Goal: Task Accomplishment & Management: Use online tool/utility

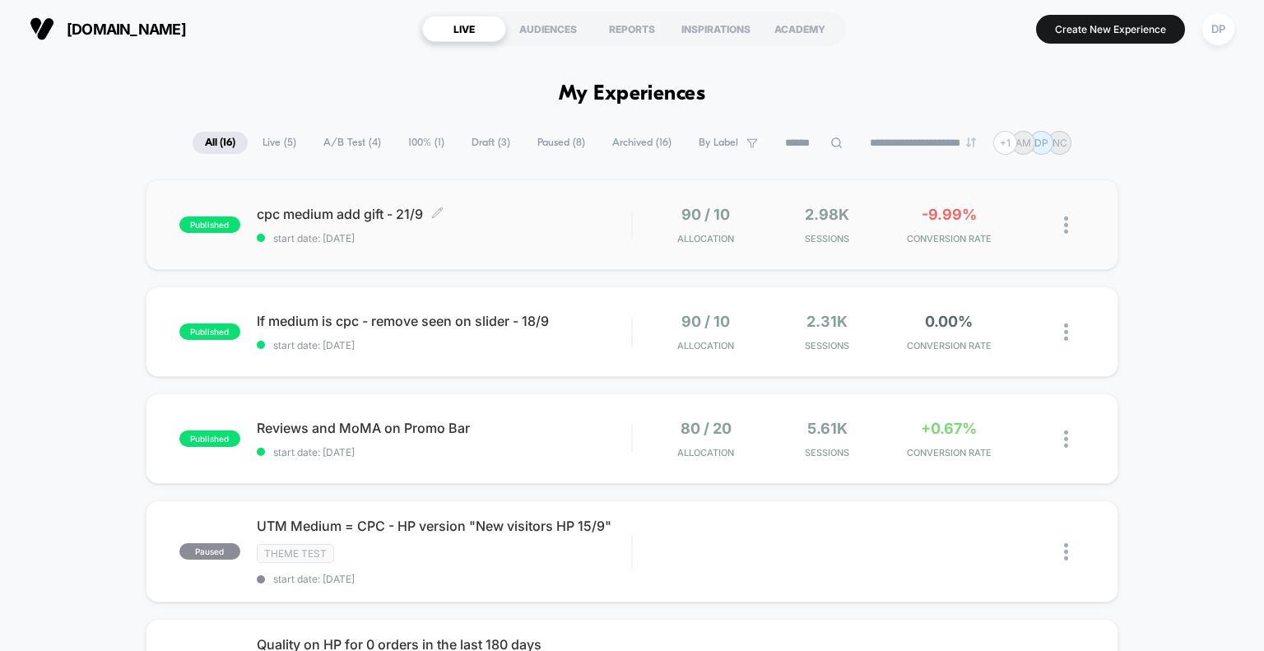
click at [365, 216] on span "cpc medium add gift - 21/9 Click to edit experience details" at bounding box center [444, 214] width 375 height 16
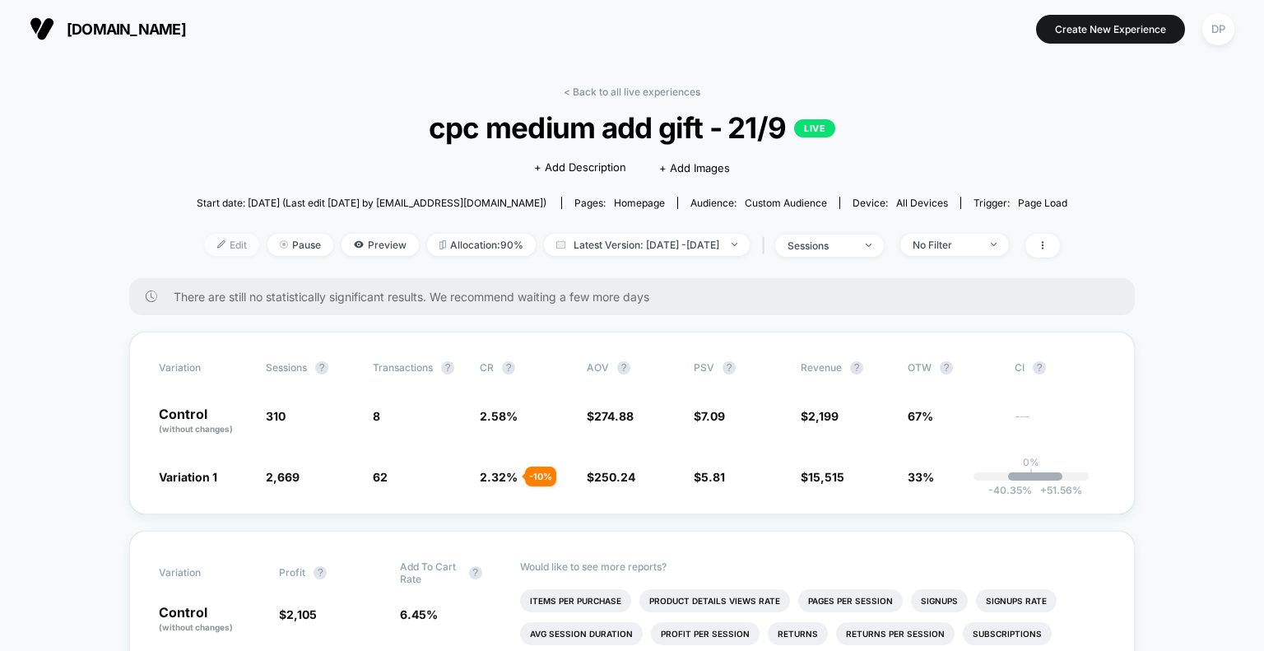
click at [205, 243] on span "Edit" at bounding box center [232, 245] width 54 height 22
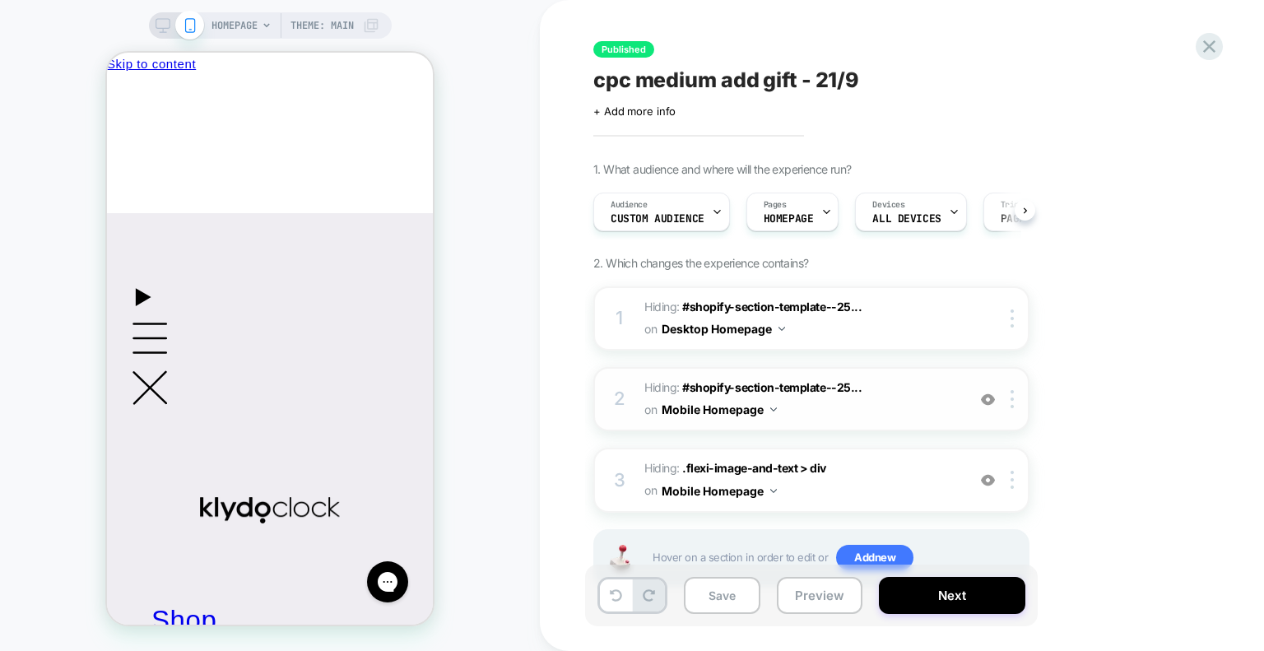
click at [990, 394] on img at bounding box center [988, 400] width 14 height 14
drag, startPoint x: 990, startPoint y: 394, endPoint x: 980, endPoint y: 384, distance: 14.6
click at [980, 384] on div "2 Hiding : #shopify-section-template--25... #shopify-section-template--25198606…" at bounding box center [811, 399] width 436 height 64
click at [984, 394] on img at bounding box center [988, 400] width 14 height 14
click at [988, 479] on img at bounding box center [988, 480] width 14 height 14
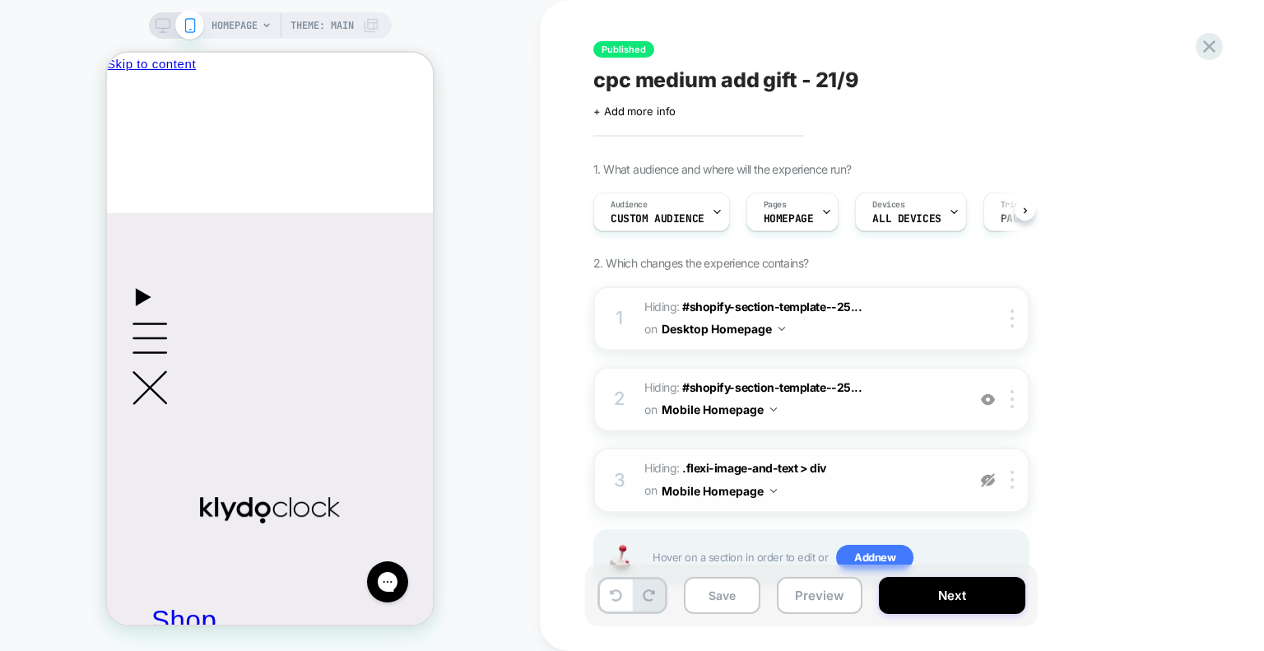
click at [988, 479] on img at bounding box center [988, 480] width 14 height 14
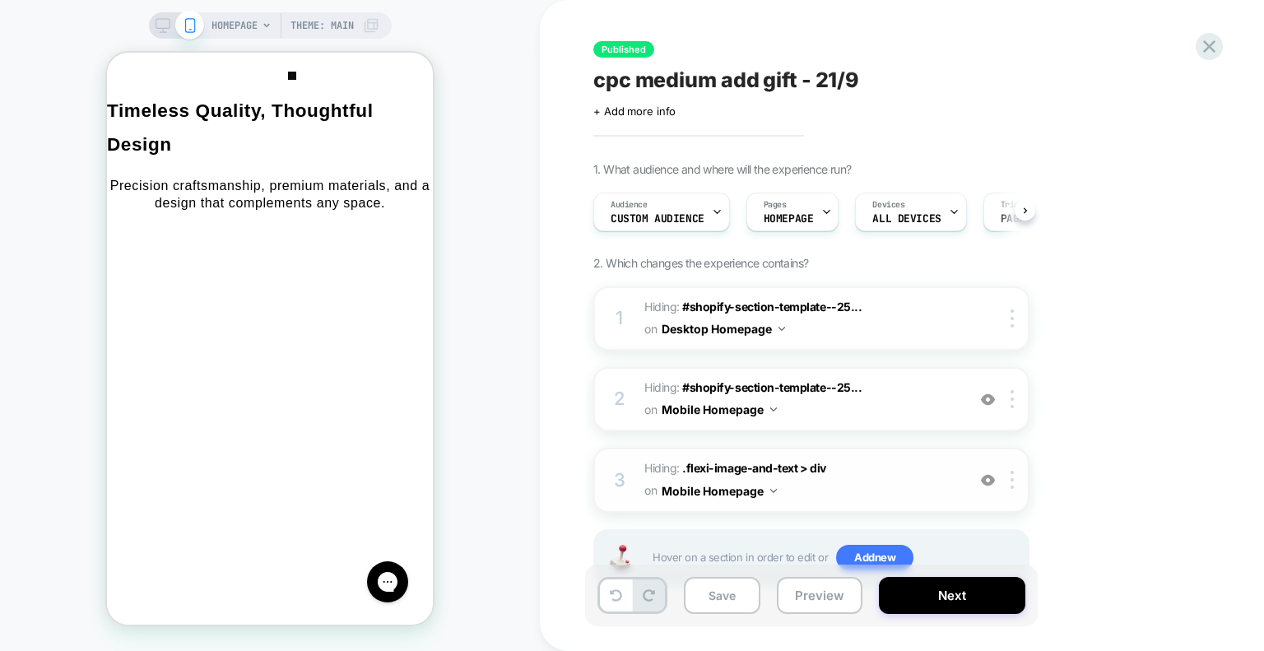
scroll to position [2830, 0]
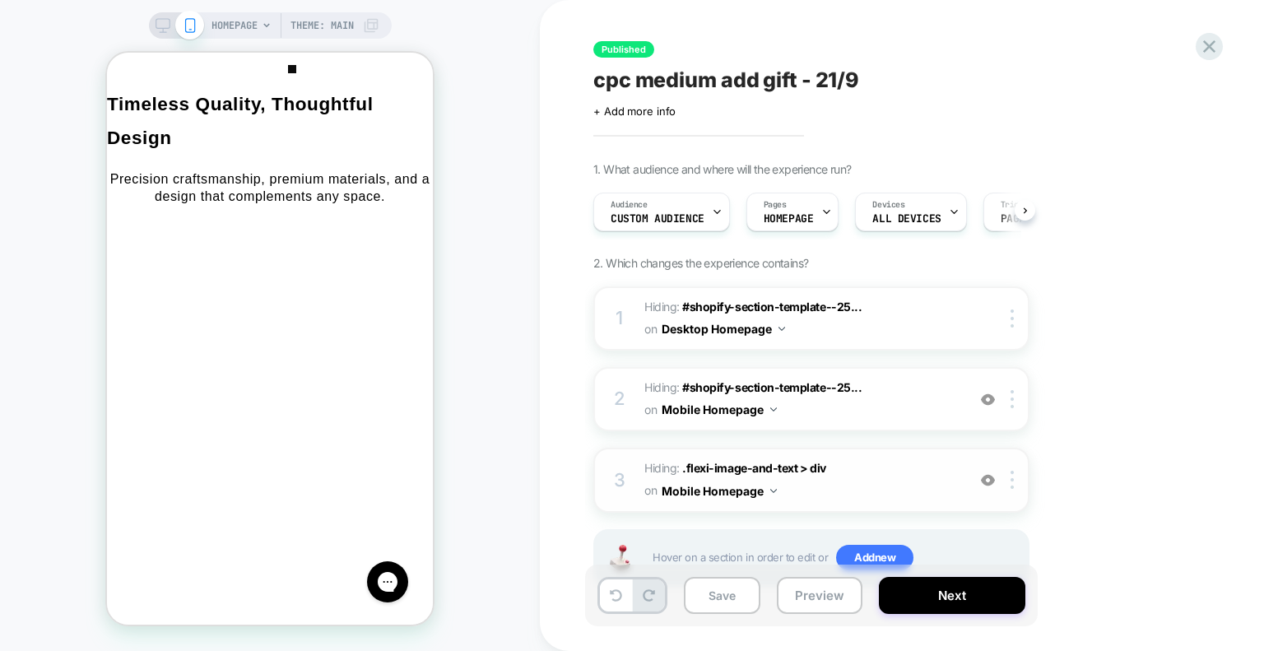
click at [984, 398] on img at bounding box center [988, 400] width 14 height 14
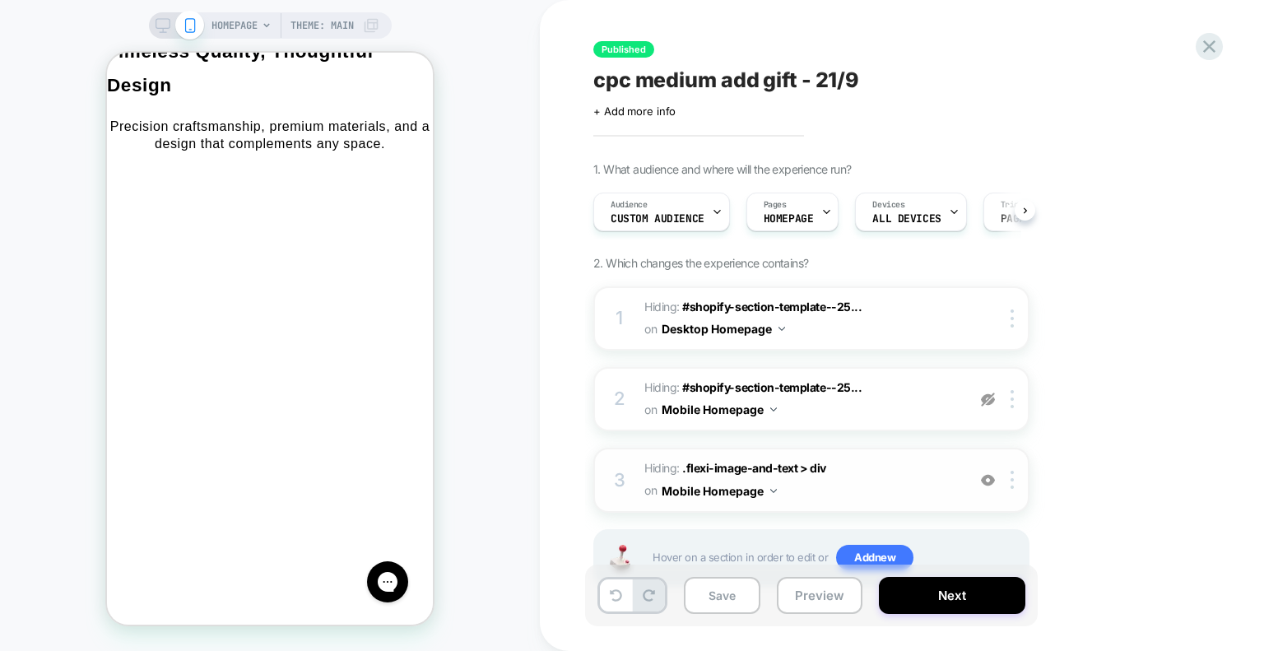
click at [990, 398] on img at bounding box center [988, 400] width 14 height 14
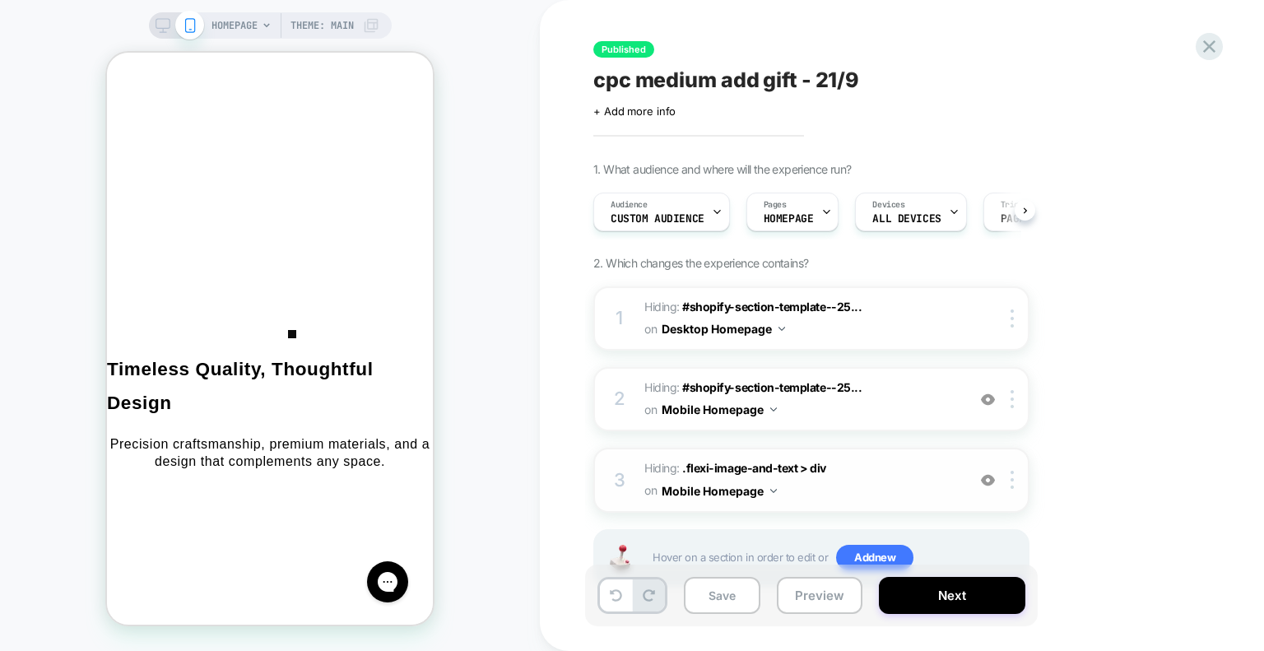
scroll to position [56, 0]
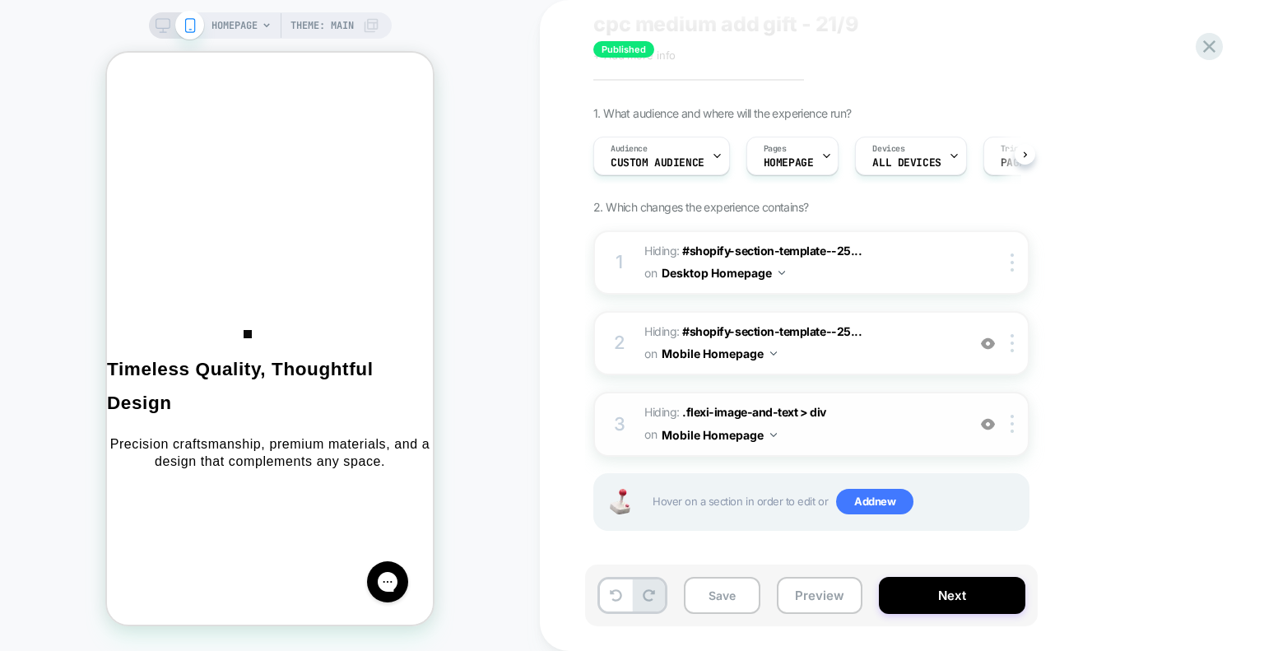
click at [986, 347] on img at bounding box center [988, 344] width 14 height 14
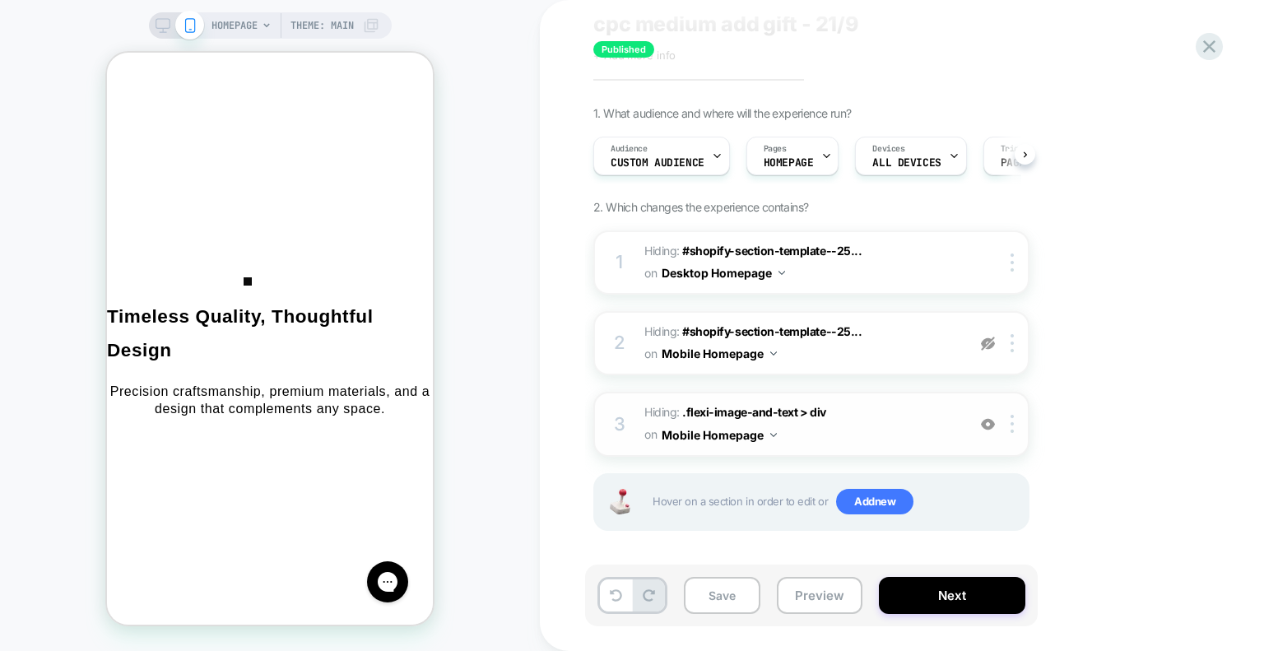
click at [986, 345] on img at bounding box center [988, 344] width 14 height 14
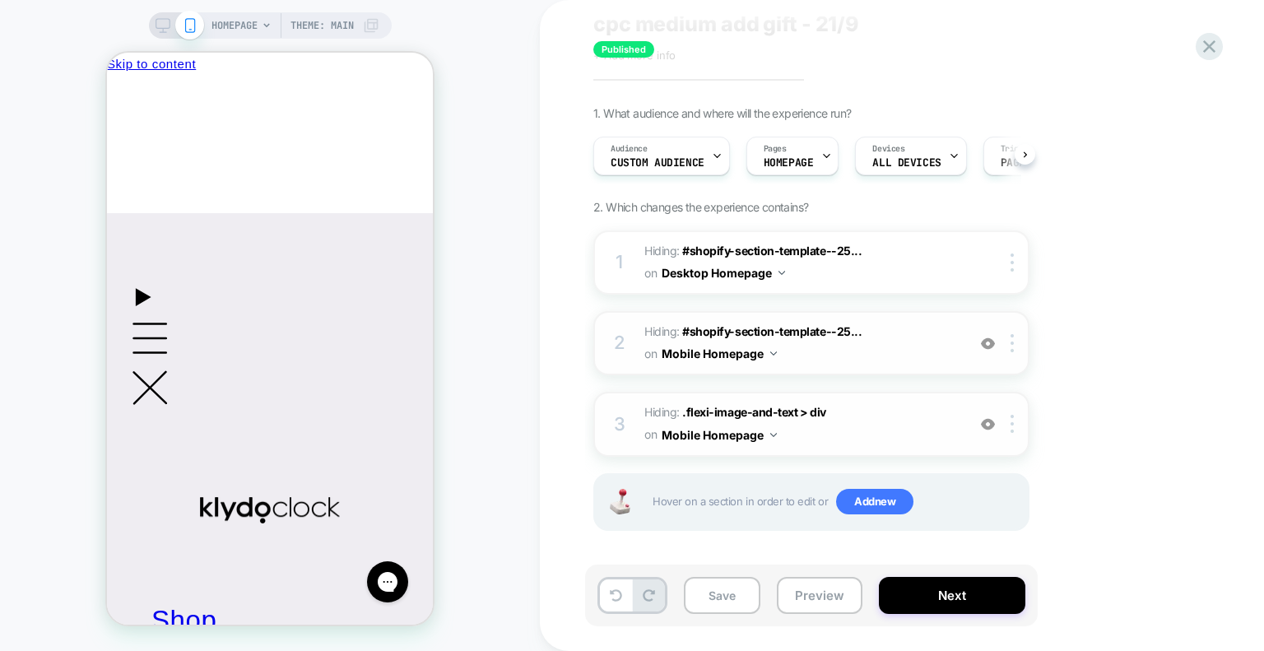
scroll to position [0, 0]
